Goal: Find specific page/section: Find specific page/section

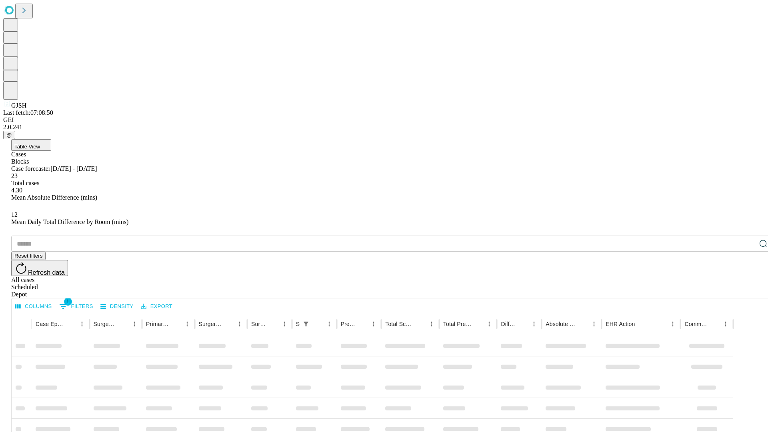
click at [747, 291] on div "Depot" at bounding box center [392, 294] width 762 height 7
